Goal: Task Accomplishment & Management: Complete application form

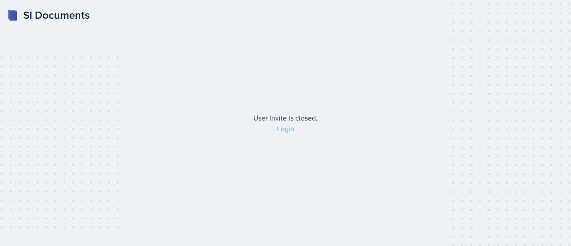
click at [284, 130] on link "Login" at bounding box center [285, 129] width 17 height 10
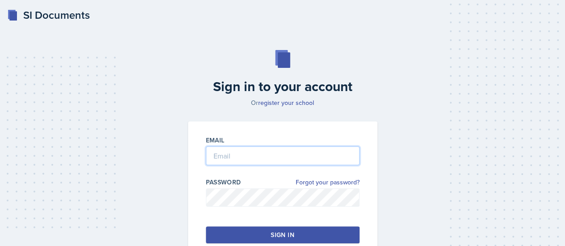
click at [266, 155] on input "email" at bounding box center [283, 155] width 154 height 19
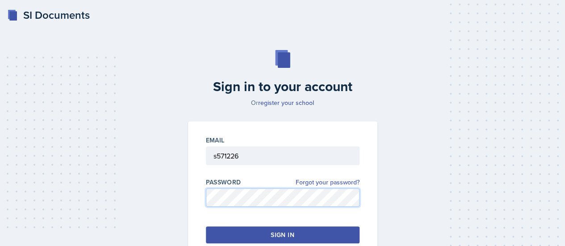
scroll to position [61, 0]
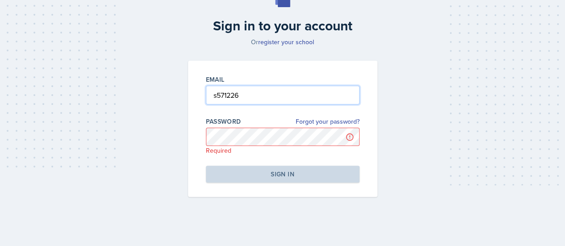
click at [248, 94] on input "s571226" at bounding box center [283, 95] width 154 height 19
type input "[EMAIL_ADDRESS][DOMAIN_NAME]"
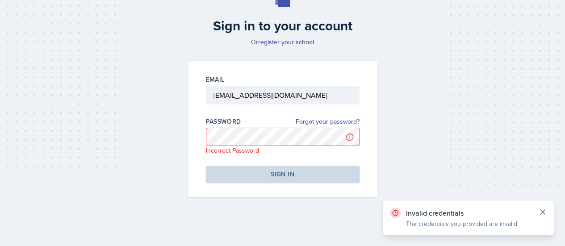
click at [545, 213] on icon at bounding box center [542, 212] width 9 height 9
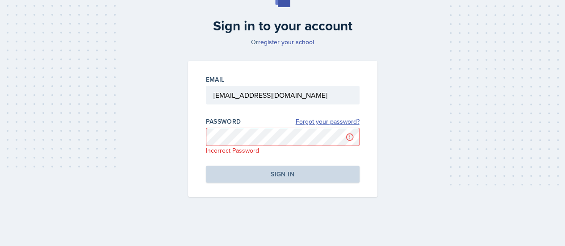
click at [306, 121] on link "Forgot your password?" at bounding box center [328, 121] width 64 height 9
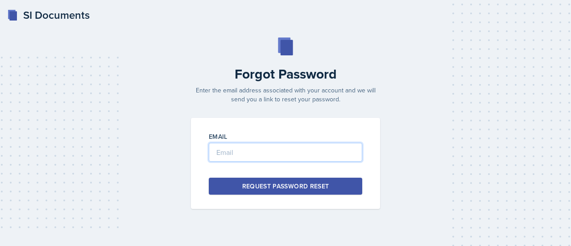
click at [291, 154] on input "email" at bounding box center [286, 152] width 154 height 19
type input "[EMAIL_ADDRESS][DOMAIN_NAME]"
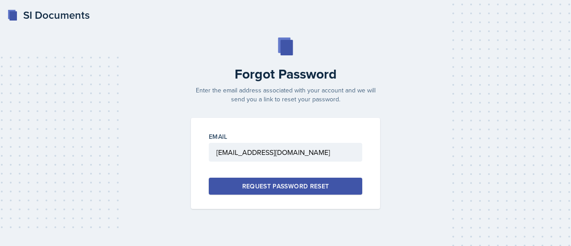
click at [293, 187] on div "Request Password Reset" at bounding box center [285, 186] width 87 height 9
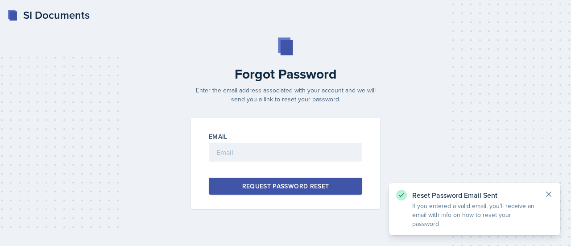
click at [549, 196] on icon at bounding box center [549, 194] width 9 height 9
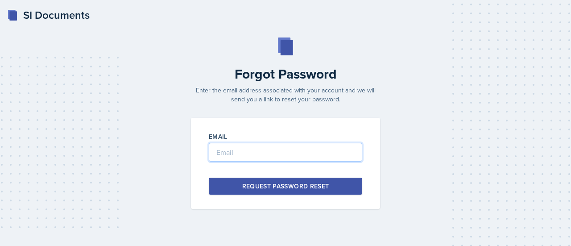
click at [278, 159] on input "email" at bounding box center [286, 152] width 154 height 19
click at [430, 140] on div "Forgot Password Enter the email address associated with your account and we wil…" at bounding box center [285, 122] width 543 height 171
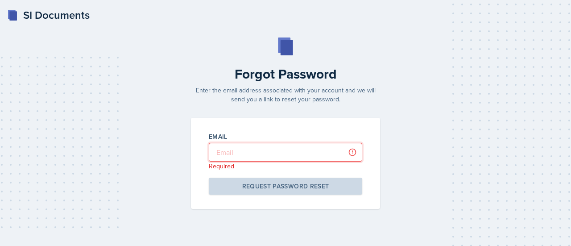
click at [287, 158] on input "email" at bounding box center [286, 152] width 154 height 19
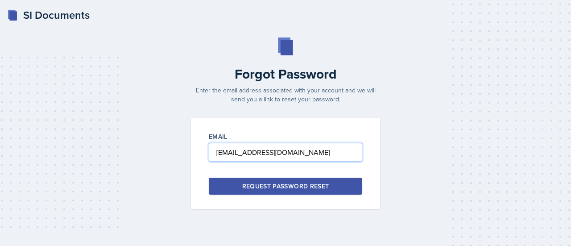
type input "[EMAIL_ADDRESS][DOMAIN_NAME]"
click at [257, 186] on div "Request Password Reset" at bounding box center [285, 186] width 87 height 9
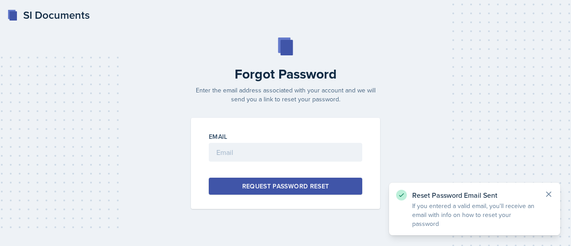
click at [548, 195] on icon at bounding box center [549, 194] width 4 height 4
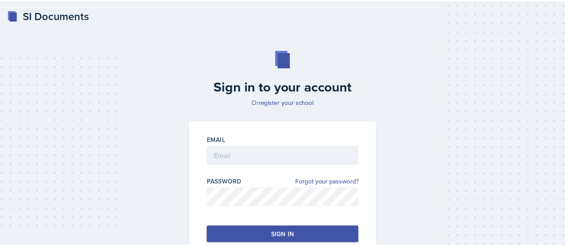
scroll to position [61, 0]
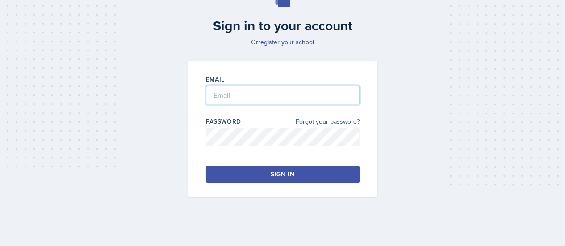
click at [254, 102] on input "email" at bounding box center [283, 95] width 154 height 19
type input "s"
type input "[EMAIL_ADDRESS][DOMAIN_NAME]"
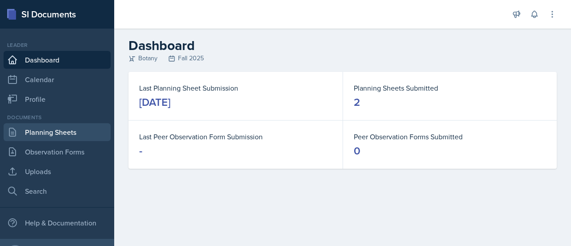
click at [52, 126] on link "Planning Sheets" at bounding box center [57, 132] width 107 height 18
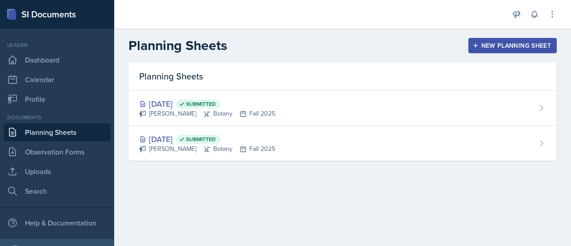
click at [532, 43] on div "New Planning Sheet" at bounding box center [513, 45] width 77 height 7
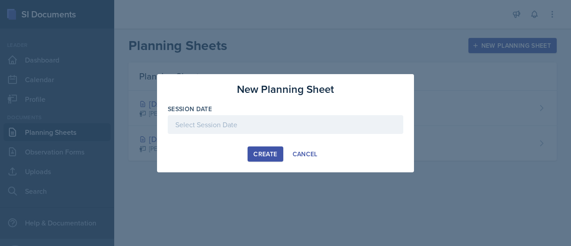
click at [246, 126] on div at bounding box center [286, 124] width 236 height 19
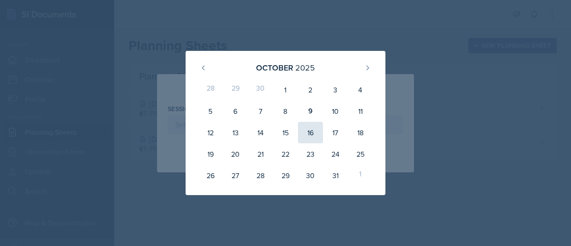
click at [309, 123] on div "16" at bounding box center [310, 132] width 25 height 21
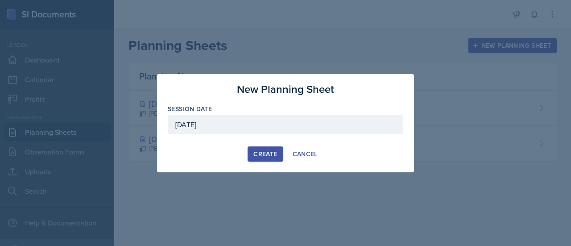
click at [244, 122] on div "[DATE]" at bounding box center [286, 124] width 236 height 19
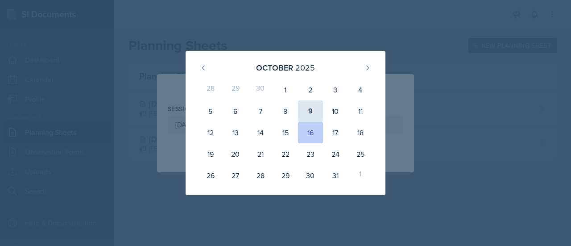
click at [312, 112] on div "9" at bounding box center [310, 110] width 25 height 21
type input "[DATE]"
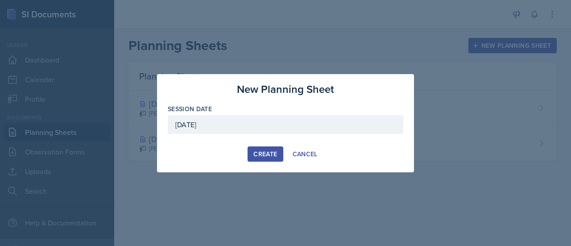
click at [249, 155] on button "Create" at bounding box center [265, 153] width 35 height 15
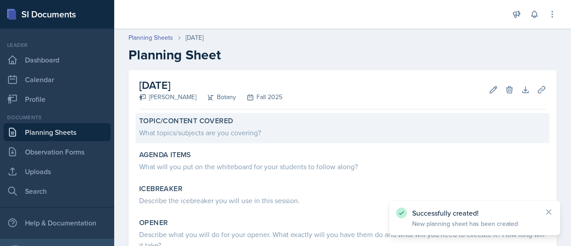
click at [185, 123] on label "Topic/Content Covered" at bounding box center [186, 121] width 94 height 9
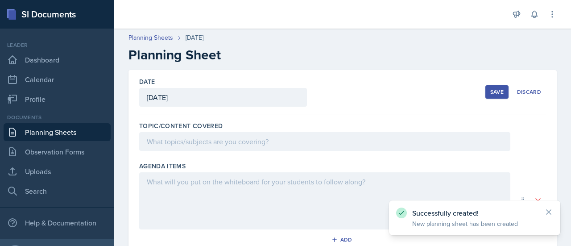
click at [191, 137] on div at bounding box center [324, 141] width 371 height 19
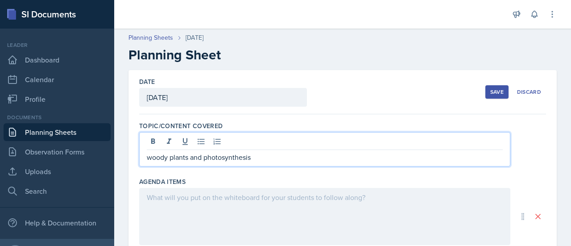
click at [253, 168] on div "Topic/Content Covered woody plants and photosynthesis" at bounding box center [342, 146] width 407 height 56
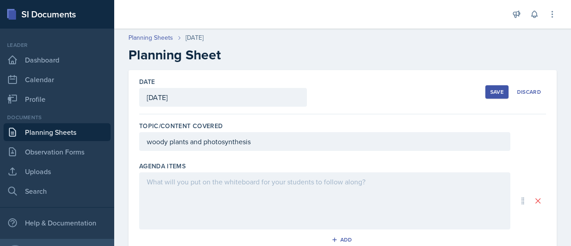
click at [289, 202] on div at bounding box center [324, 200] width 371 height 57
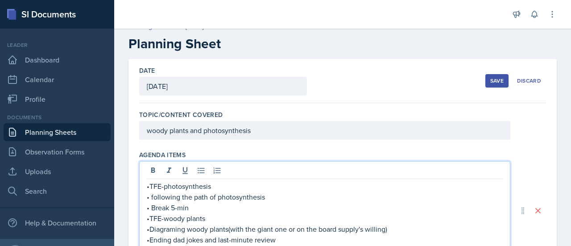
click at [255, 129] on p "woody plants and photosynthesis" at bounding box center [325, 130] width 356 height 11
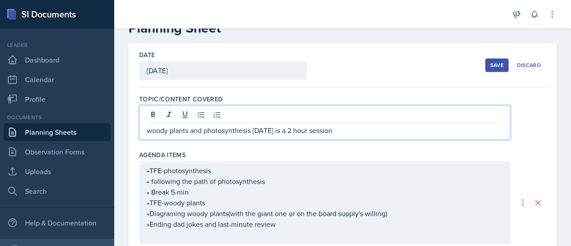
click at [517, 136] on div "woody plants and photosynthesis [DATE] is a 2 hour session" at bounding box center [342, 122] width 407 height 34
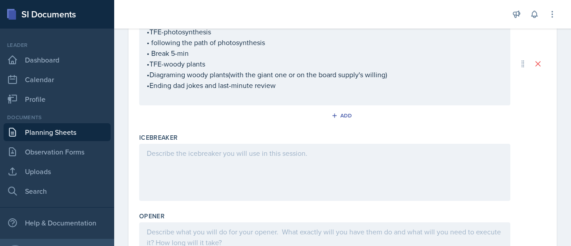
click at [295, 186] on div at bounding box center [324, 172] width 371 height 57
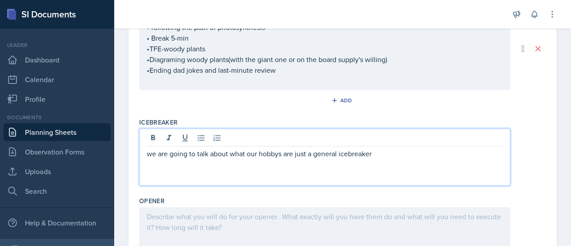
click at [268, 154] on p "we are going to talk about what our hobbys are just a general icebreaker" at bounding box center [325, 153] width 356 height 11
click at [379, 167] on div "we are going to talk about what our hobby's are just a general icebreaker" at bounding box center [324, 157] width 371 height 57
click at [374, 156] on p "we are going to talk about what our hobbys are just a general icebreaker" at bounding box center [325, 153] width 356 height 11
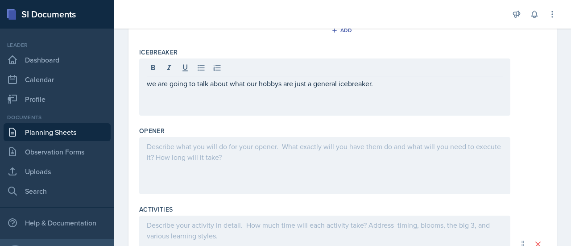
click at [364, 175] on div at bounding box center [324, 165] width 371 height 57
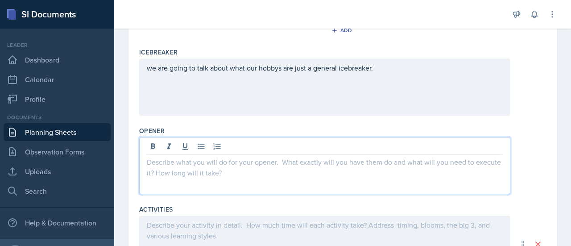
scroll to position [251, 0]
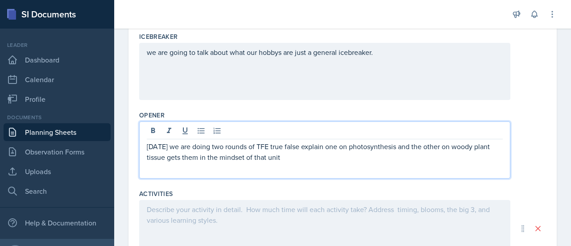
click at [219, 217] on div at bounding box center [324, 228] width 371 height 57
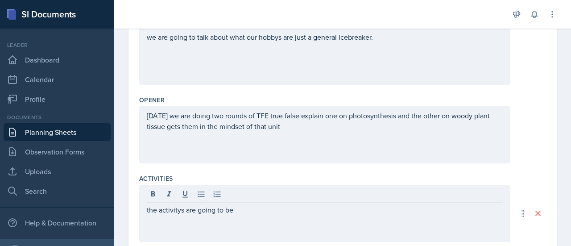
scroll to position [342, 0]
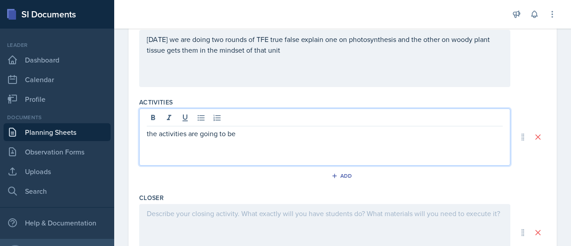
click at [230, 135] on p "the activities are going to be" at bounding box center [325, 133] width 356 height 11
click at [237, 135] on p "the activities are going to be" at bounding box center [325, 133] width 356 height 11
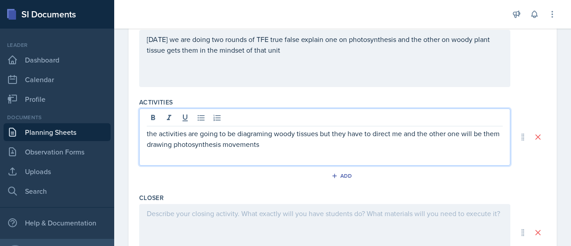
click at [318, 149] on div "the activities are going to be diagraming woody tissues but they have to direct…" at bounding box center [324, 136] width 371 height 57
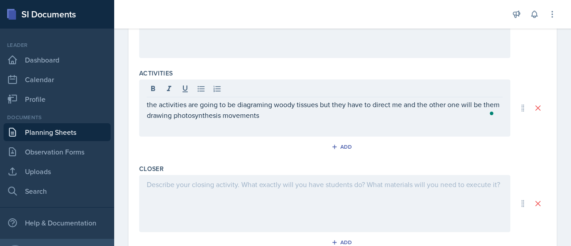
scroll to position [382, 0]
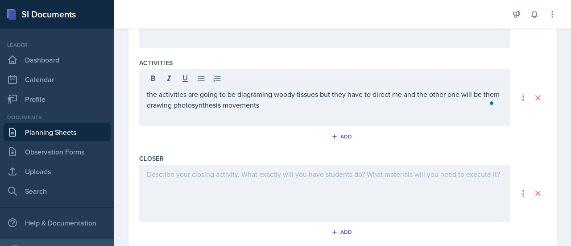
click at [302, 106] on p "the activities are going to be diagraming woody tissues but they have to direct…" at bounding box center [325, 99] width 356 height 21
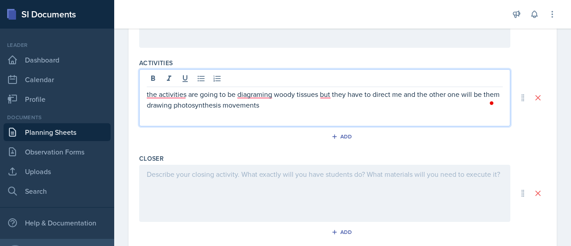
click at [234, 171] on div at bounding box center [324, 193] width 371 height 57
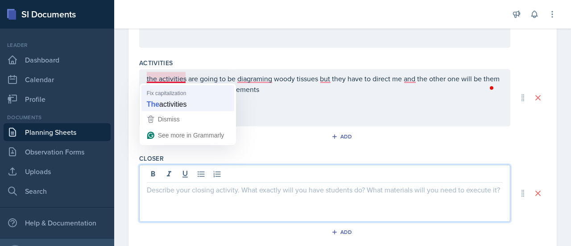
scroll to position [397, 0]
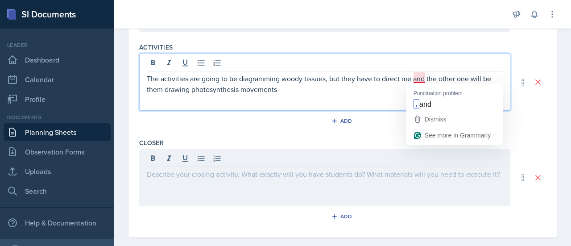
click at [428, 112] on div "Dismiss" at bounding box center [435, 118] width 24 height 13
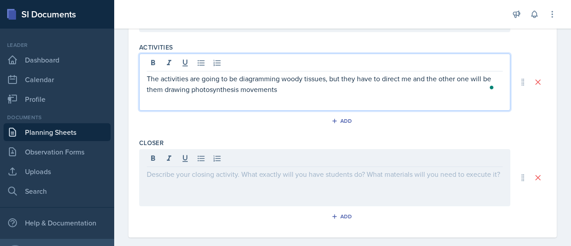
click at [175, 191] on div at bounding box center [324, 177] width 371 height 57
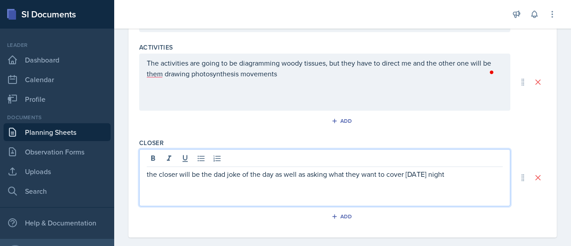
click at [432, 175] on p "the closer will be the dad joke of the day as well as asking what they want to …" at bounding box center [325, 174] width 356 height 11
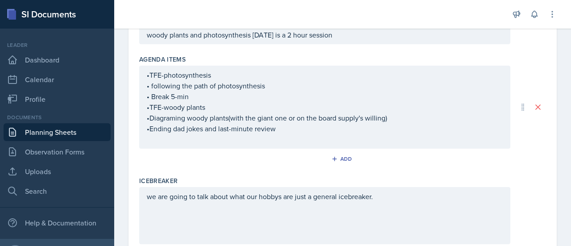
scroll to position [0, 0]
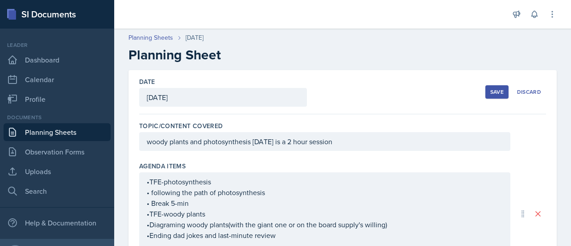
click at [491, 91] on div "Save" at bounding box center [497, 91] width 13 height 7
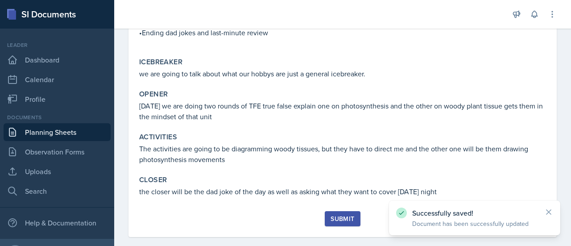
scroll to position [197, 0]
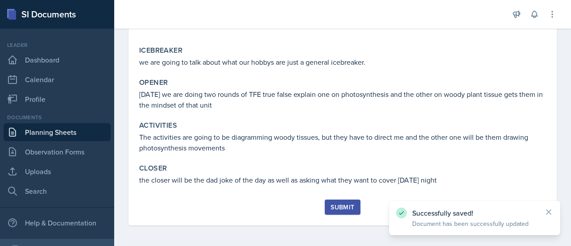
click at [335, 209] on div "Submit" at bounding box center [343, 207] width 24 height 7
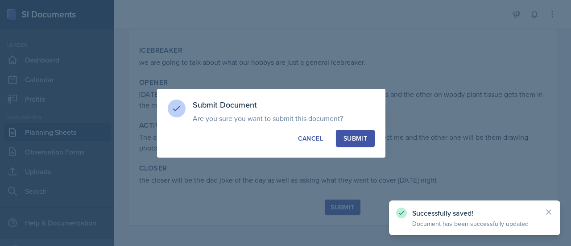
click at [356, 147] on div "Submit Document Are you sure you want to submit this document? This document wi…" at bounding box center [271, 123] width 229 height 69
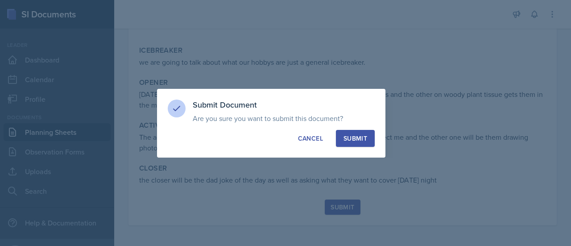
click at [352, 135] on div "Submit" at bounding box center [356, 138] width 24 height 9
